Goal: Task Accomplishment & Management: Manage account settings

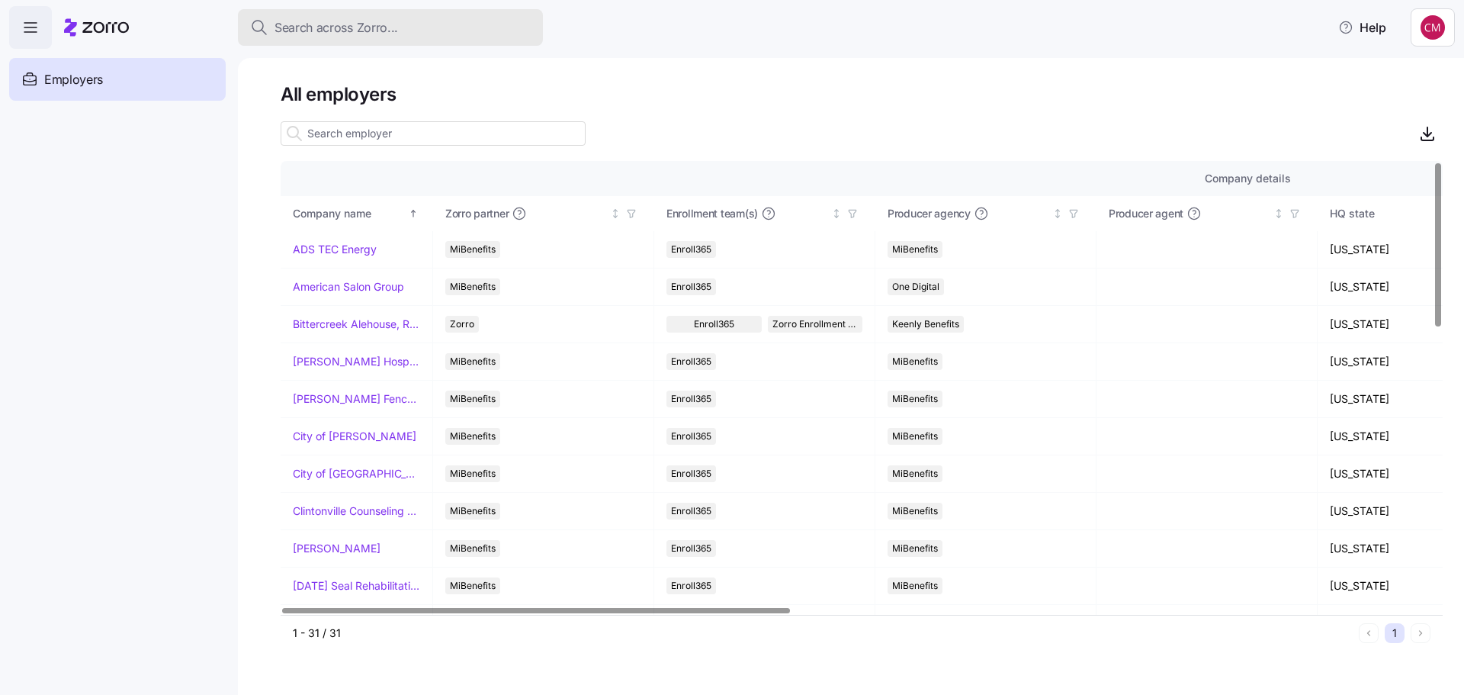
click at [307, 23] on span "Search across Zorro..." at bounding box center [337, 27] width 124 height 19
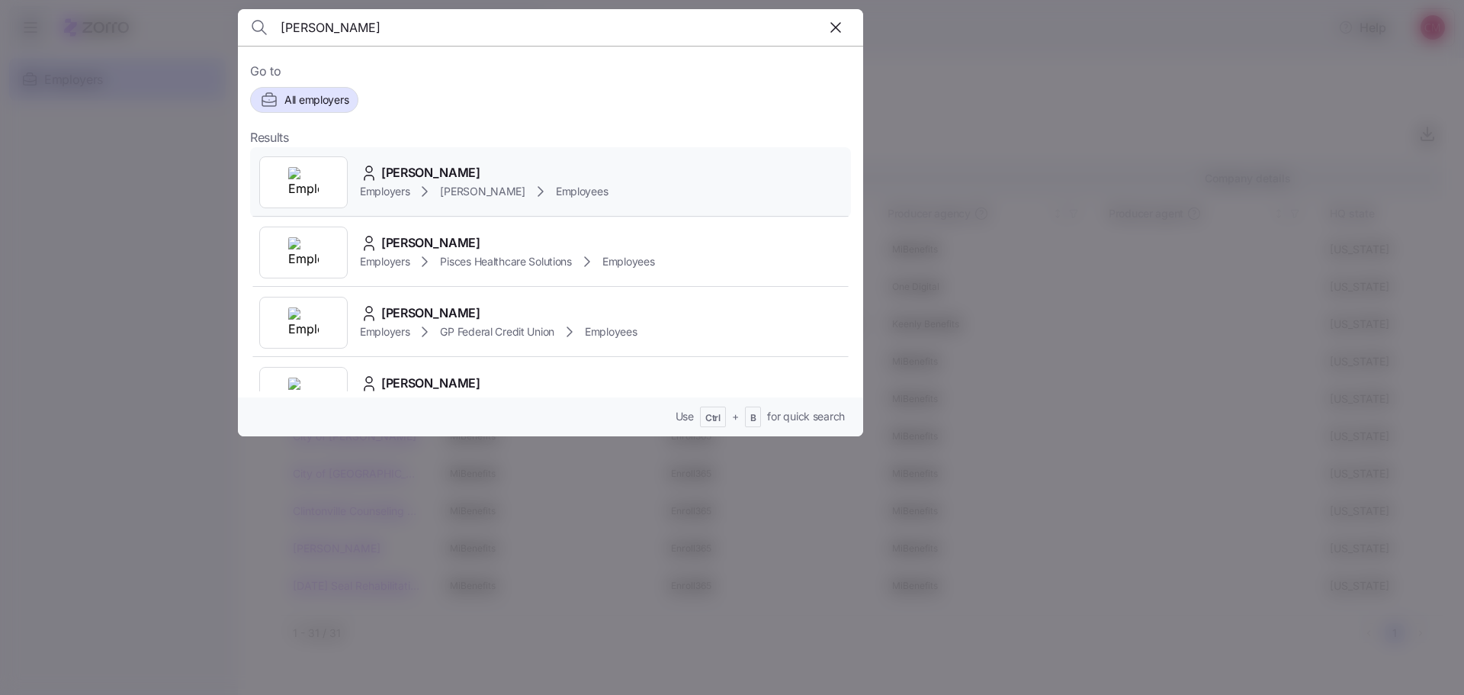
type input "[PERSON_NAME]"
click at [314, 183] on img at bounding box center [303, 182] width 31 height 31
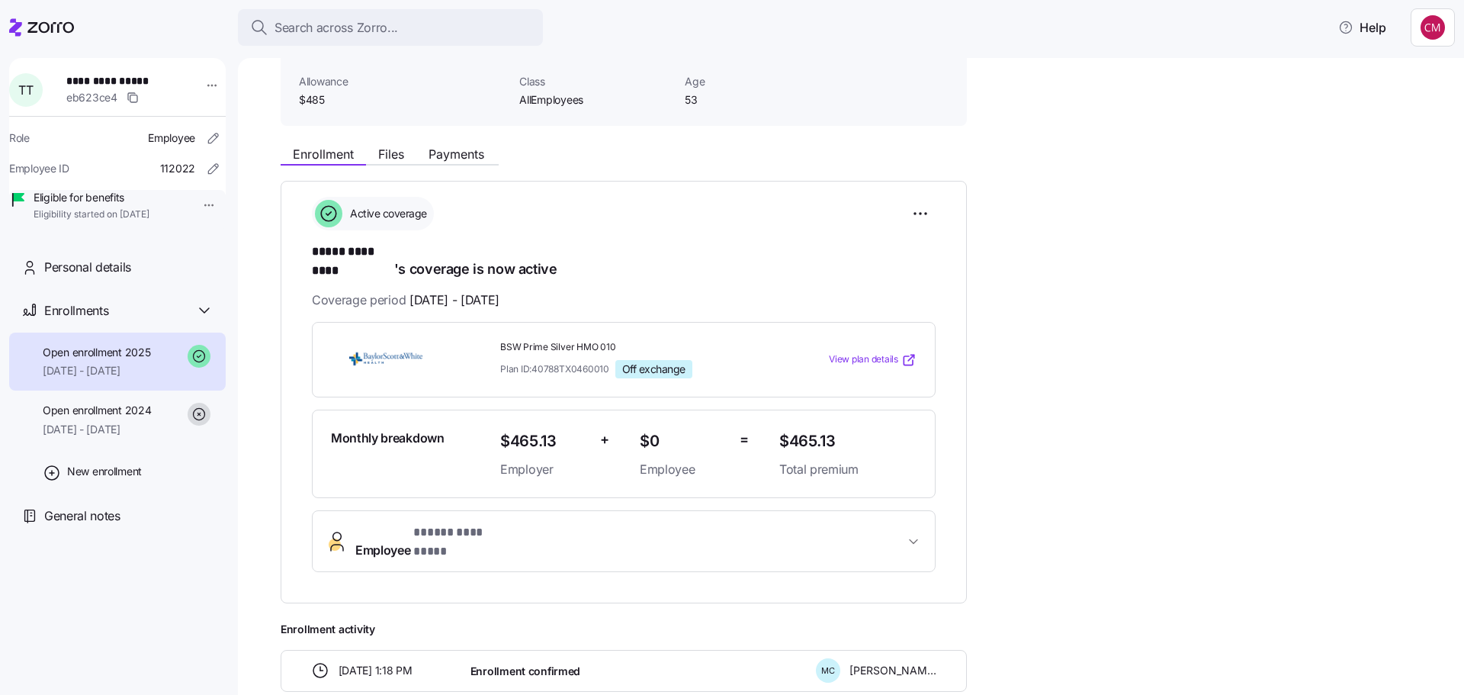
scroll to position [229, 0]
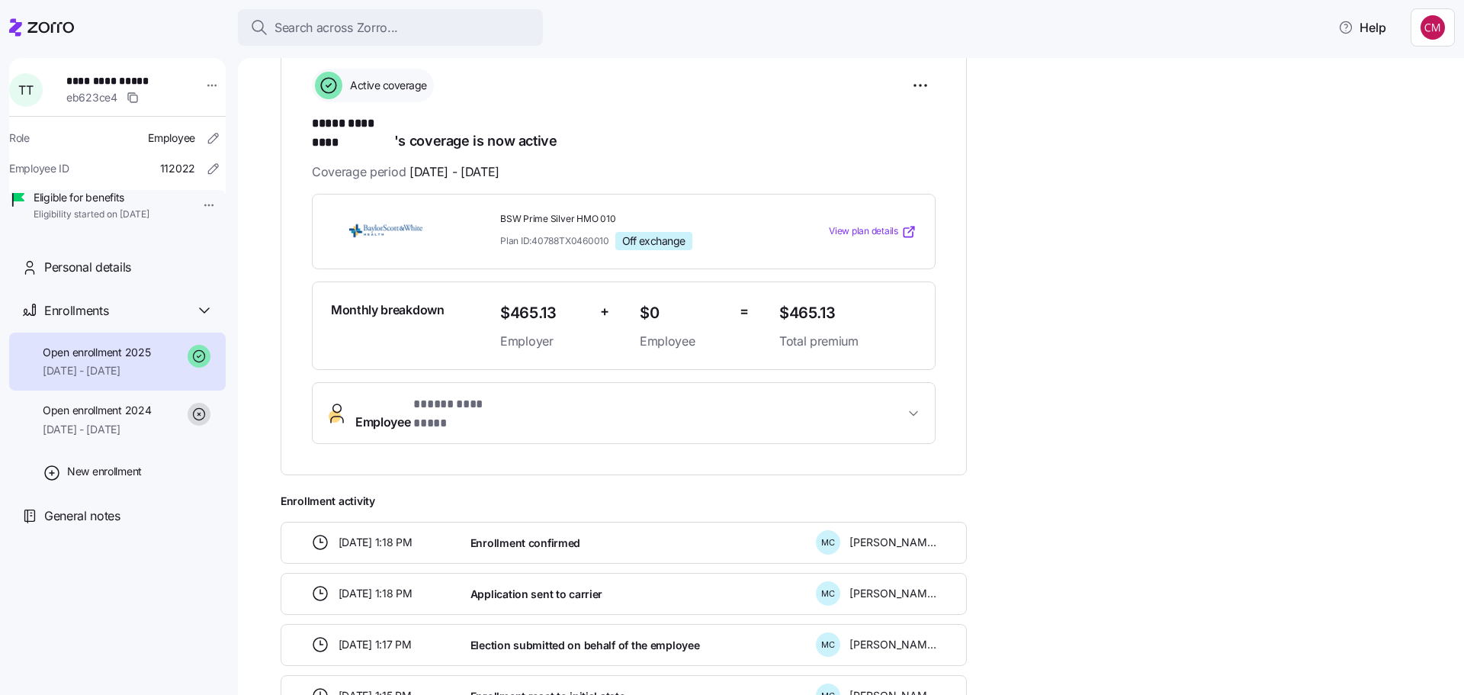
click at [471, 395] on span "* ***** ********* *" at bounding box center [457, 404] width 88 height 19
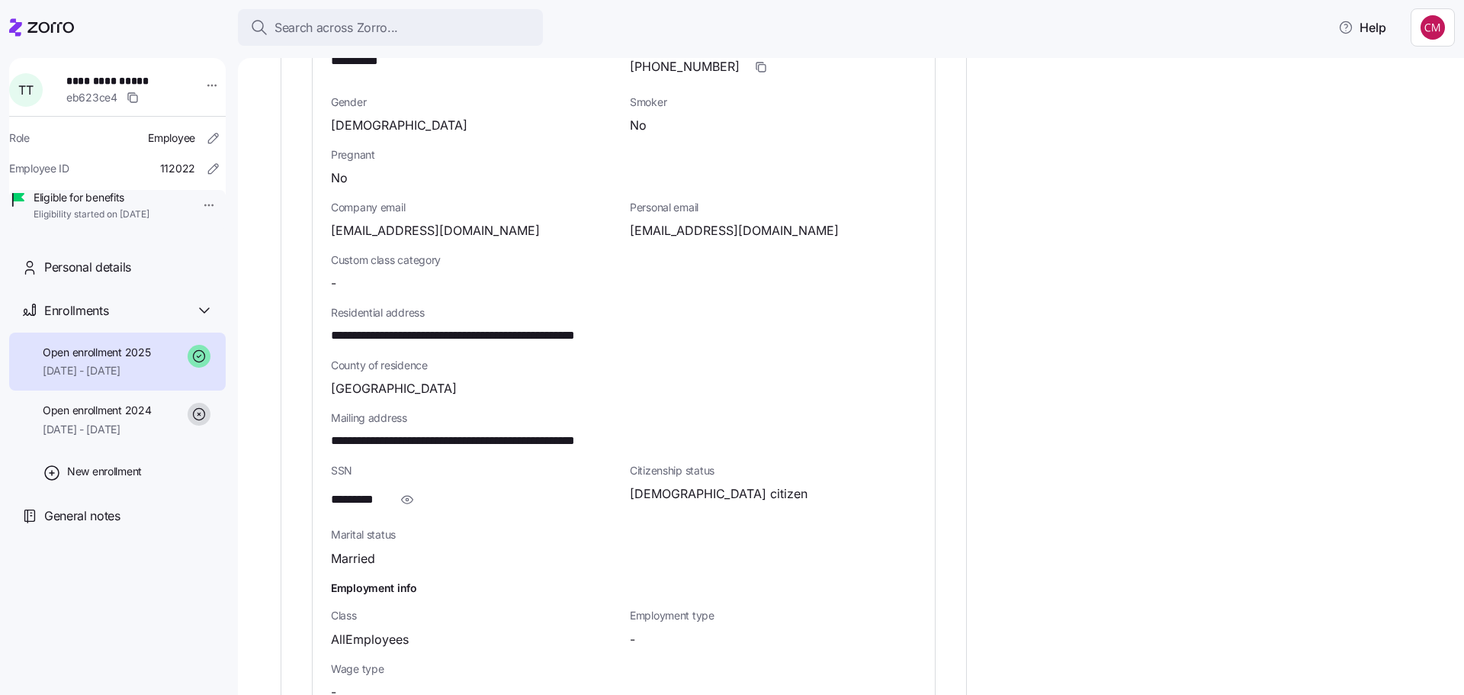
scroll to position [763, 0]
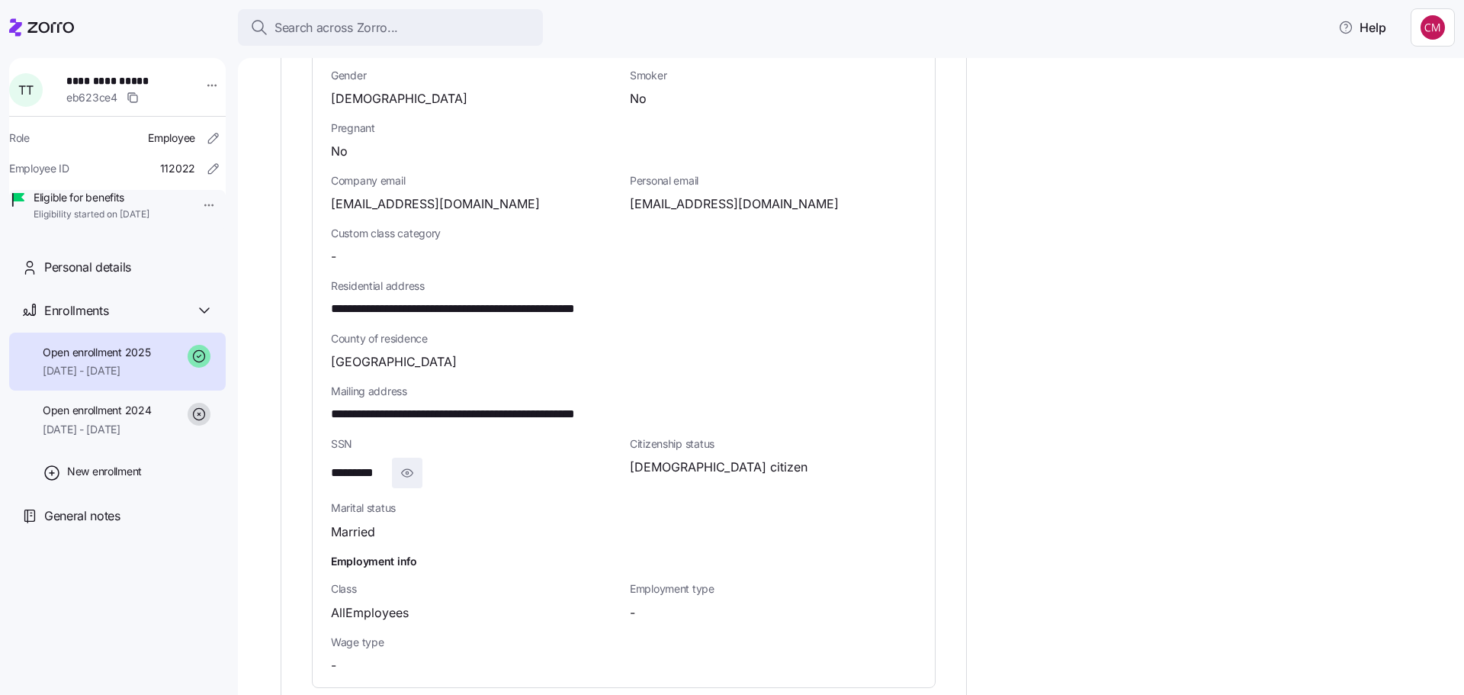
click at [412, 464] on icon "button" at bounding box center [407, 473] width 15 height 18
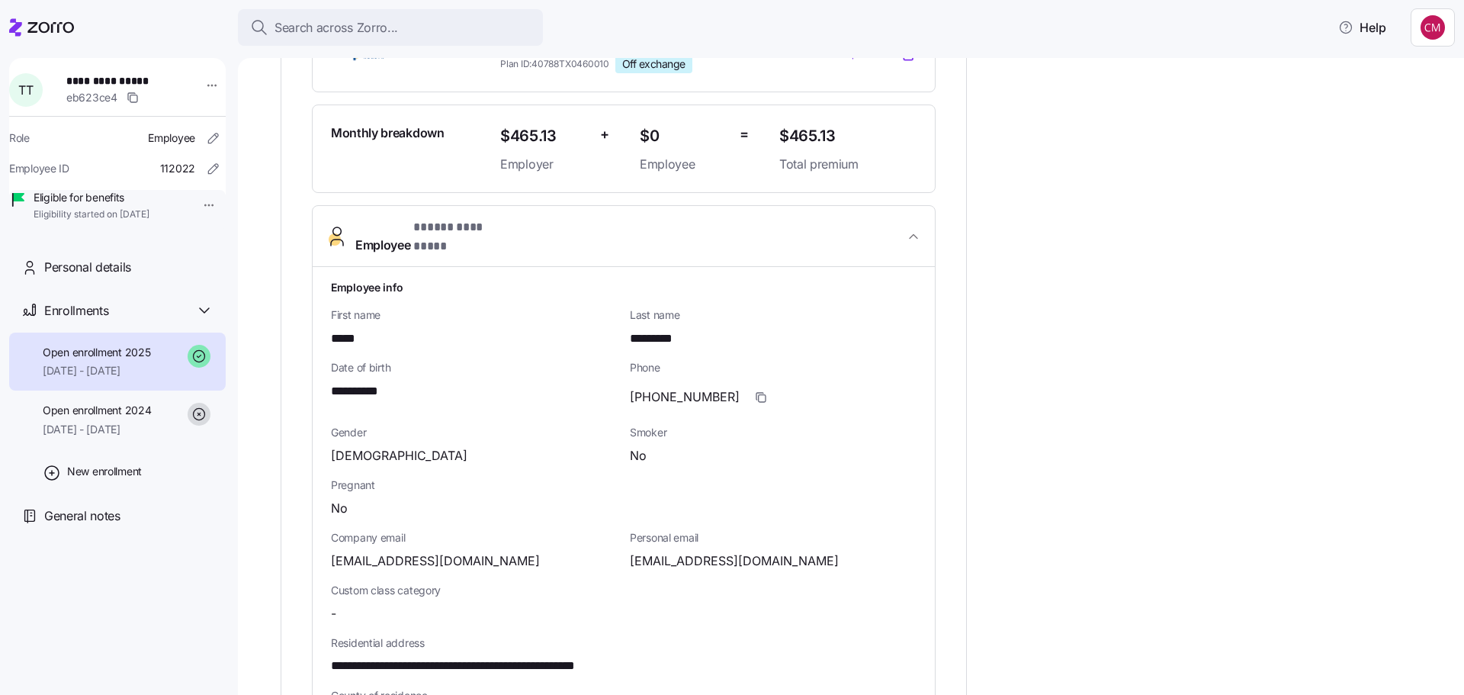
scroll to position [153, 0]
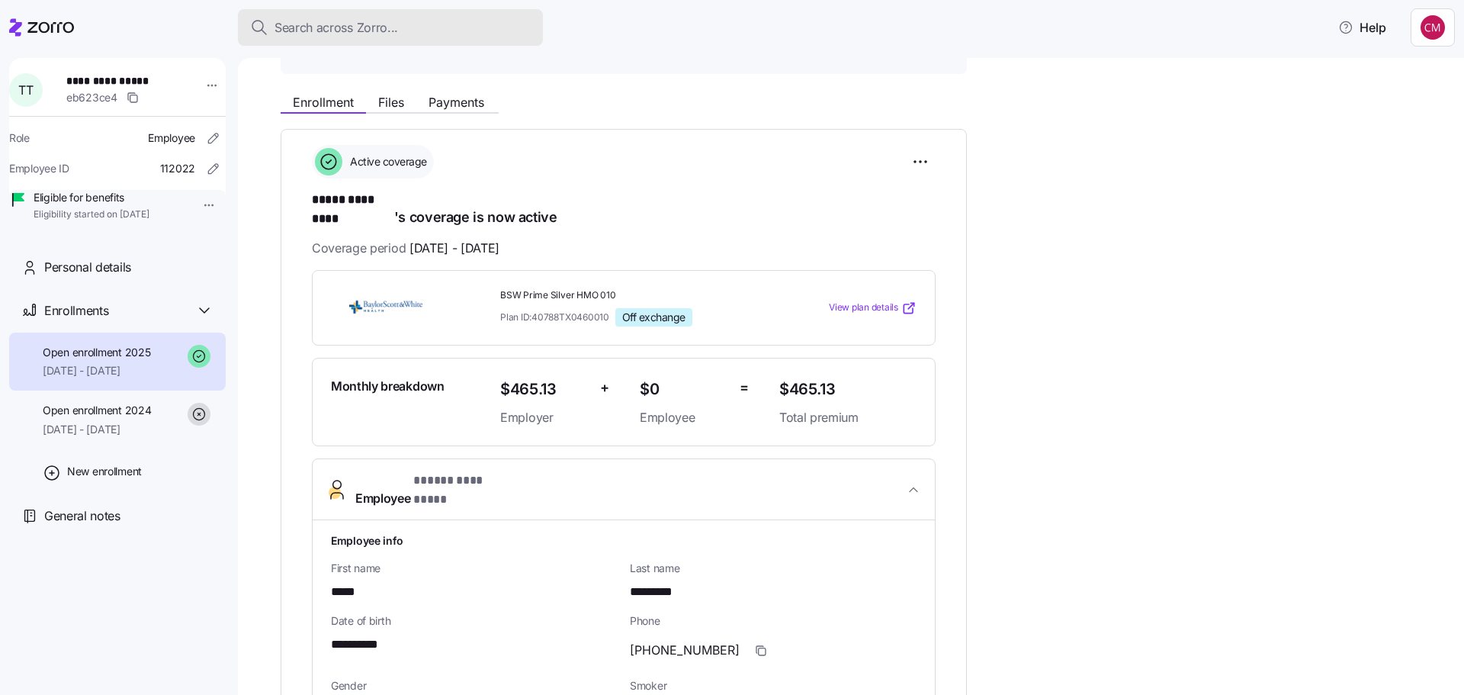
click at [420, 35] on div "Search across Zorro..." at bounding box center [390, 27] width 281 height 19
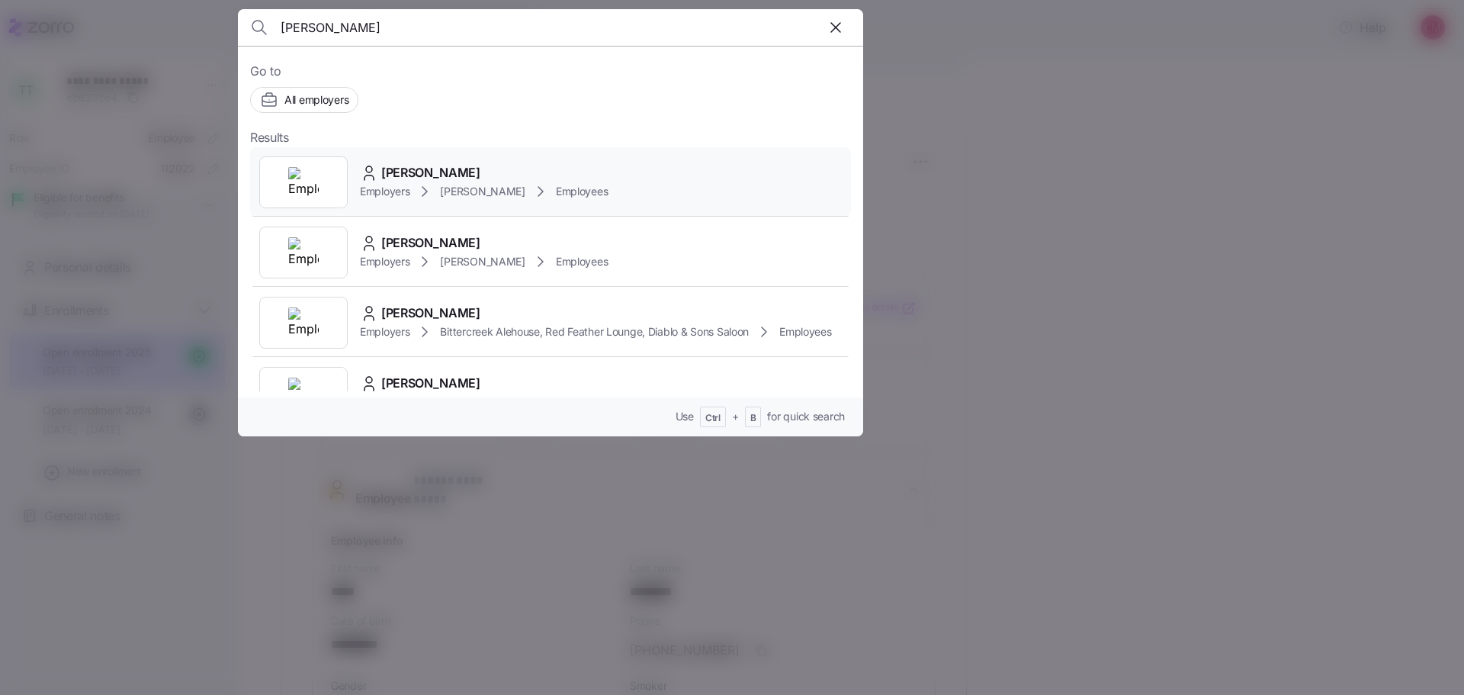
type input "[PERSON_NAME]"
click at [305, 173] on img at bounding box center [303, 182] width 31 height 31
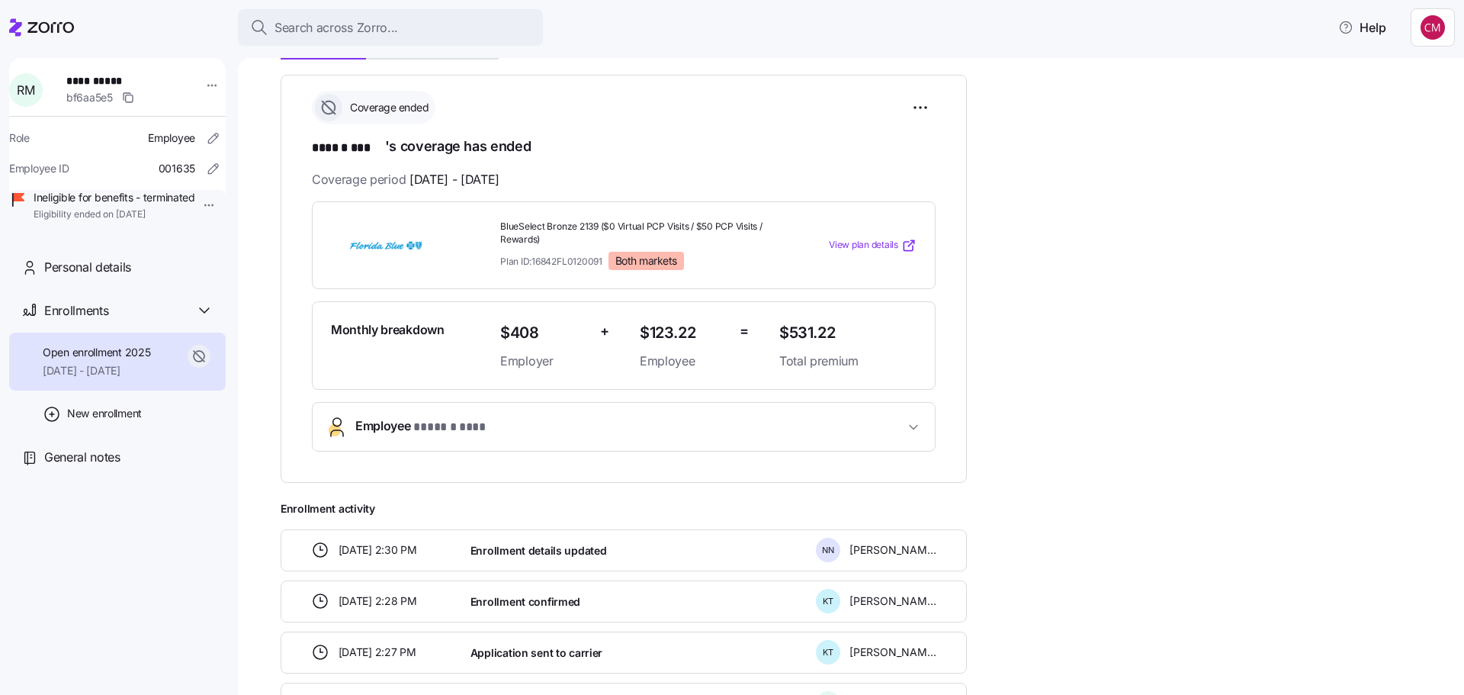
scroll to position [229, 0]
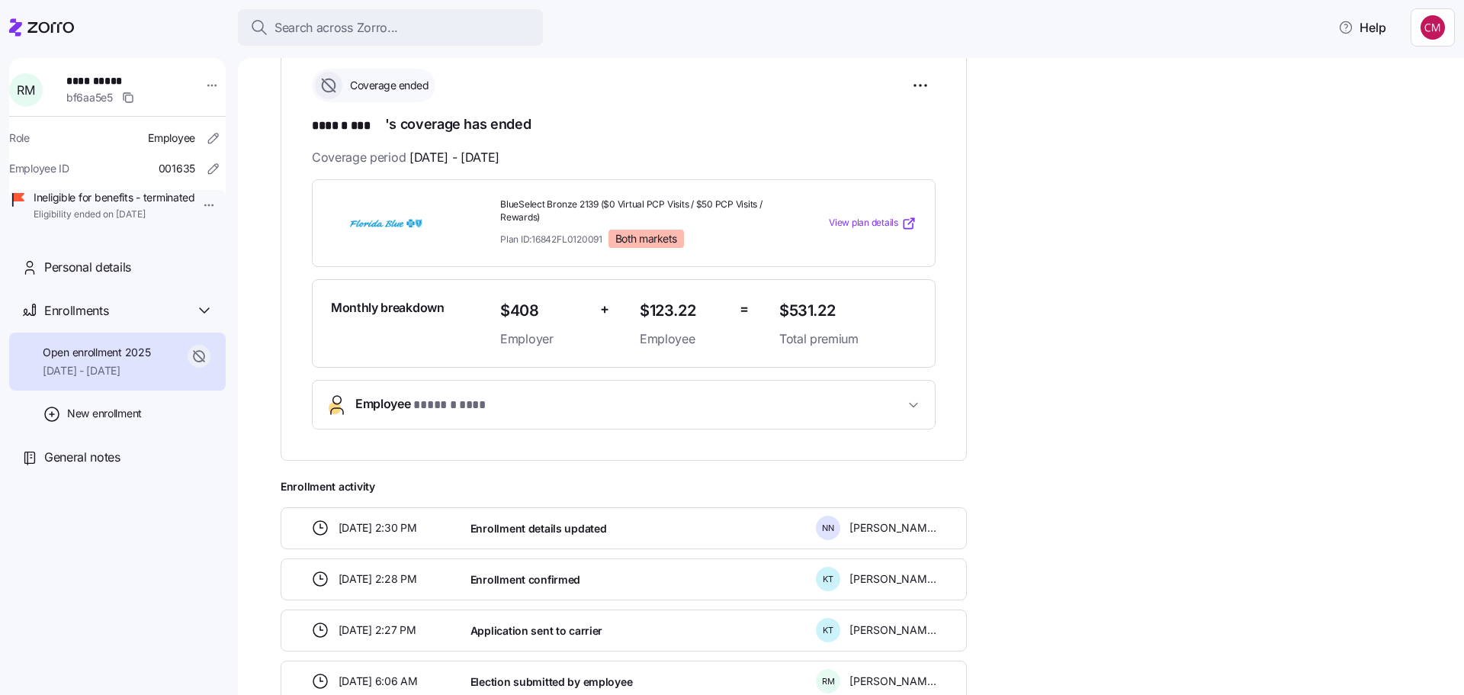
click at [852, 405] on span "Employee * ****** *** *" at bounding box center [629, 404] width 549 height 21
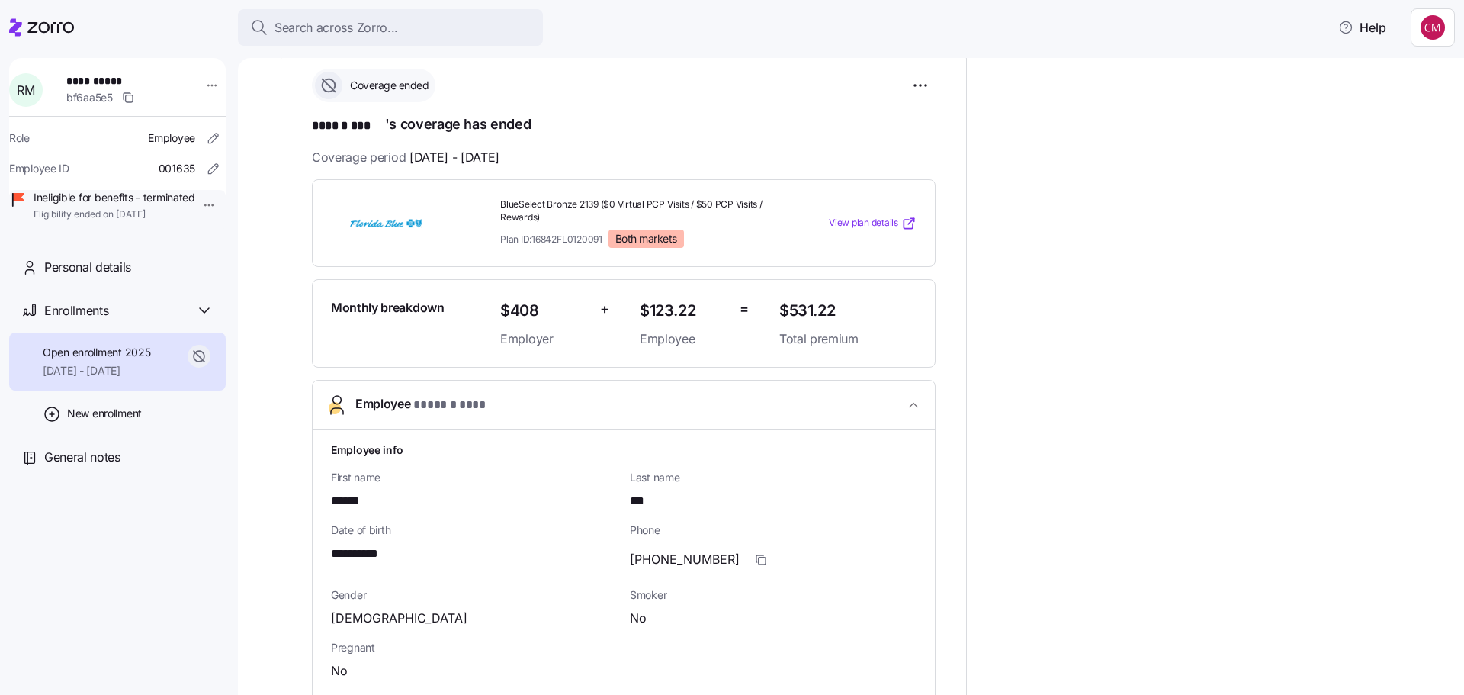
click at [894, 407] on span "Employee * ****** *** *" at bounding box center [629, 404] width 549 height 21
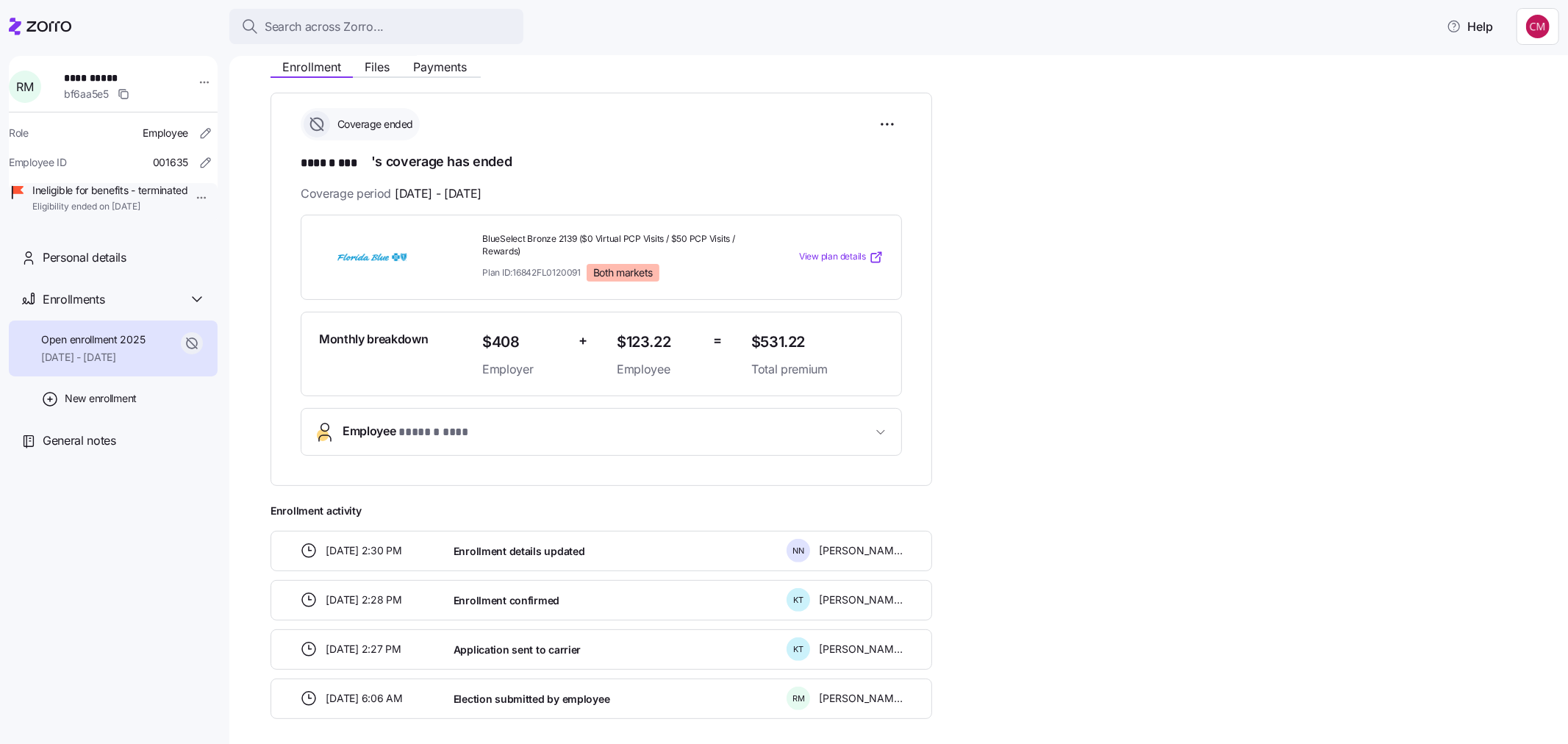
scroll to position [179, 0]
click at [583, 544] on div "Enrollment details updated" at bounding box center [613, 549] width 333 height 30
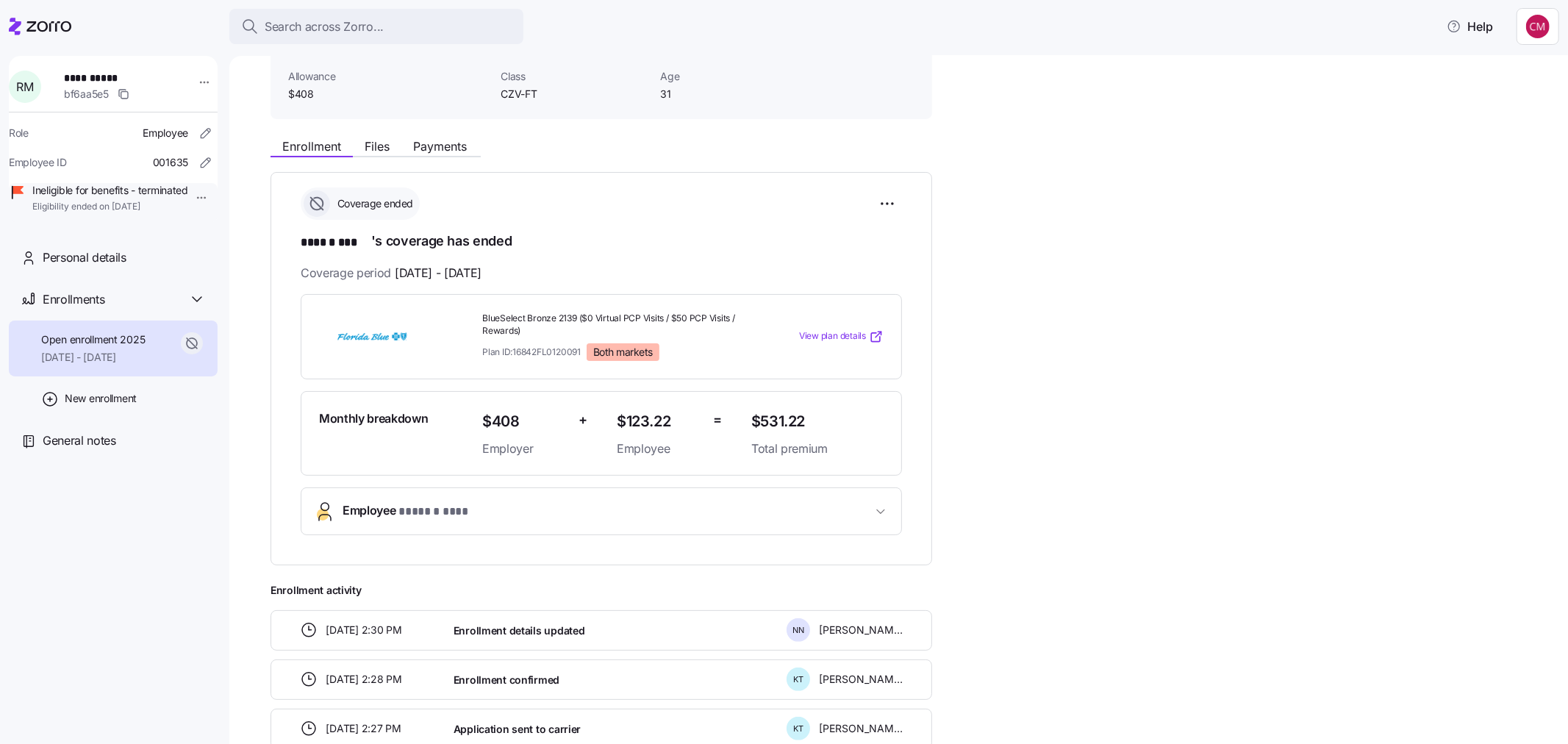
scroll to position [0, 0]
